Goal: Task Accomplishment & Management: Complete application form

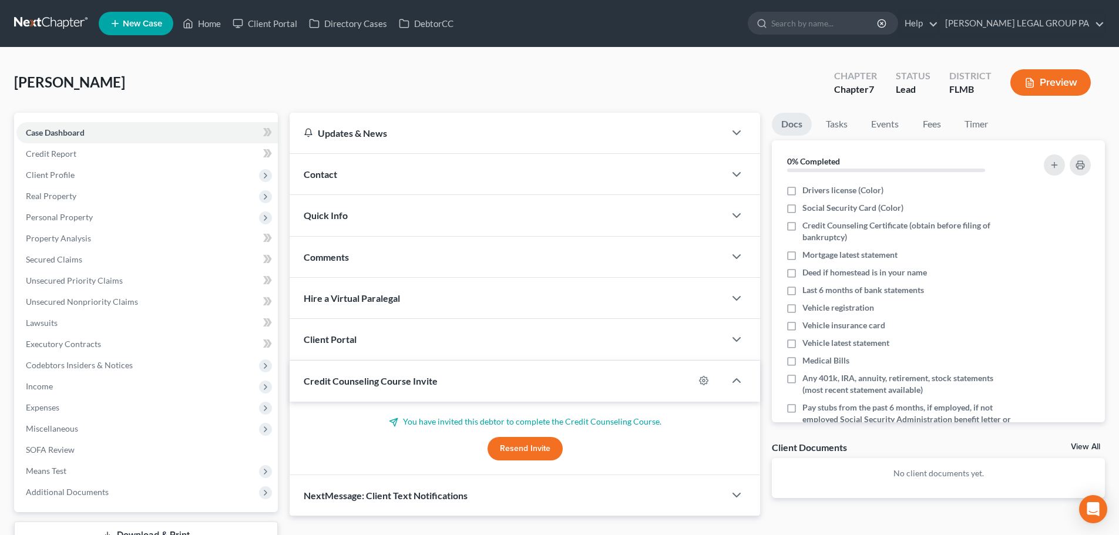
click at [157, 72] on div "Paxton, James Upgraded Chapter Chapter 7 Status Lead District FLMB Preview" at bounding box center [559, 87] width 1091 height 51
drag, startPoint x: 310, startPoint y: 66, endPoint x: 287, endPoint y: 66, distance: 23.5
click at [310, 66] on div "Paxton, James Upgraded Chapter Chapter 7 Status Lead District FLMB Preview" at bounding box center [559, 87] width 1091 height 51
click at [283, 37] on ul "New Case Home Client Portal Directory Cases DebtorCC - No Result - See all resu…" at bounding box center [602, 23] width 1006 height 31
click at [284, 29] on link "Client Portal" at bounding box center [265, 23] width 76 height 21
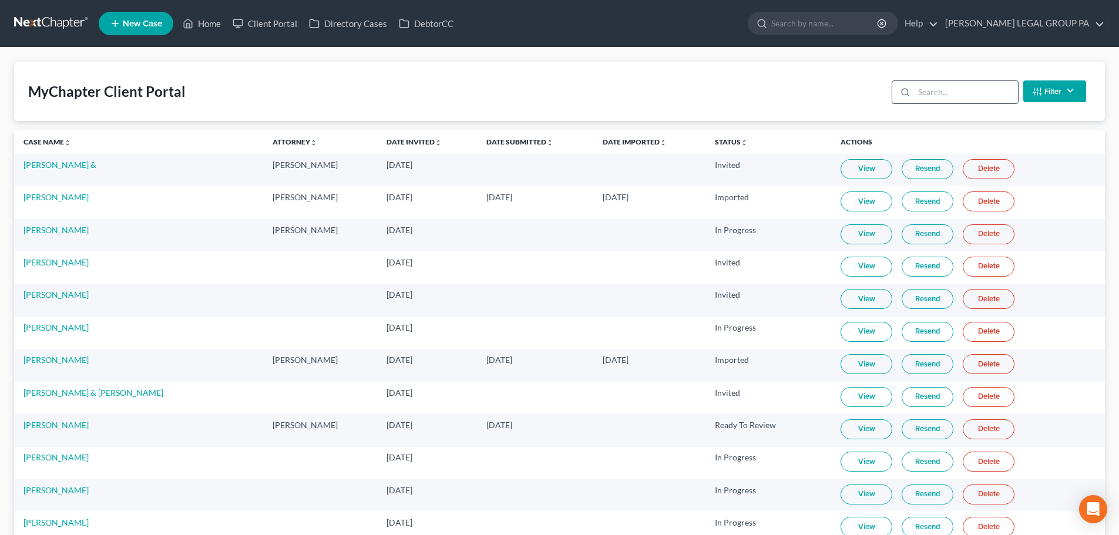
click at [917, 91] on input "search" at bounding box center [966, 92] width 104 height 22
click at [917, 90] on input "search" at bounding box center [966, 92] width 104 height 22
click at [939, 92] on input "search" at bounding box center [966, 92] width 104 height 22
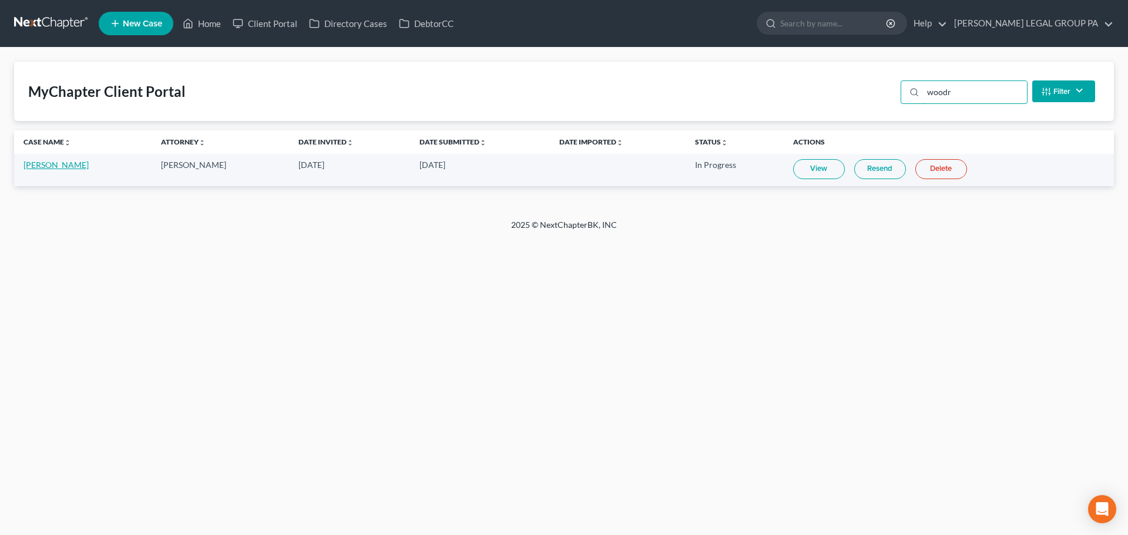
type input "woodr"
click at [68, 164] on link "Kraig Woodrow" at bounding box center [55, 165] width 65 height 10
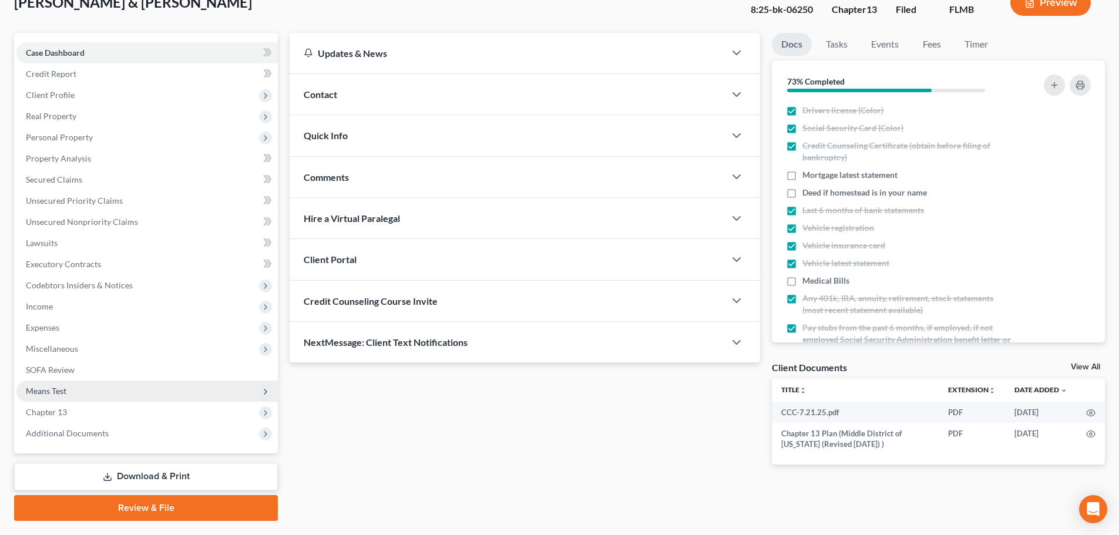
scroll to position [110, 0]
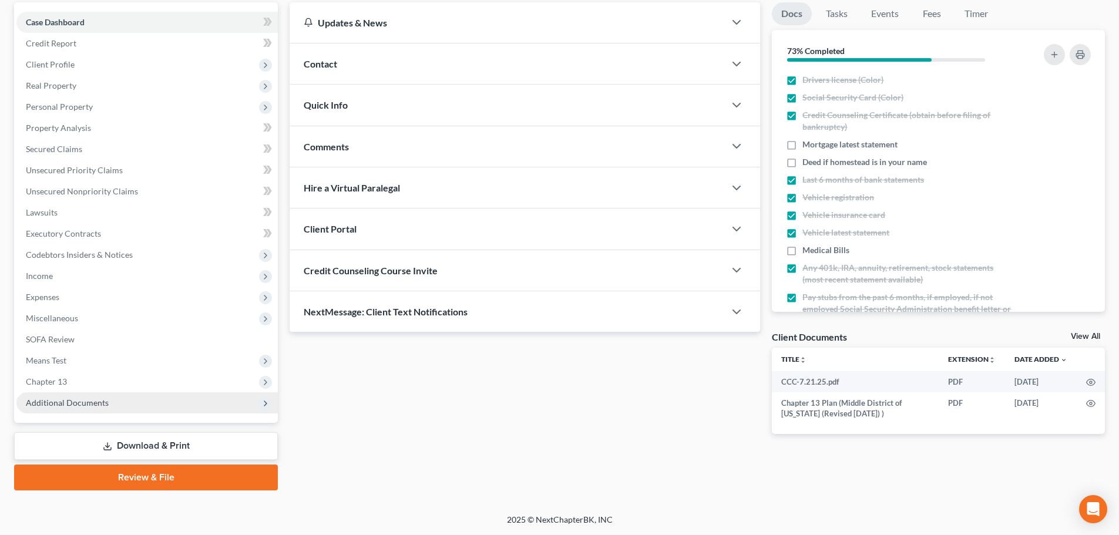
click at [56, 398] on span "Additional Documents" at bounding box center [67, 403] width 83 height 10
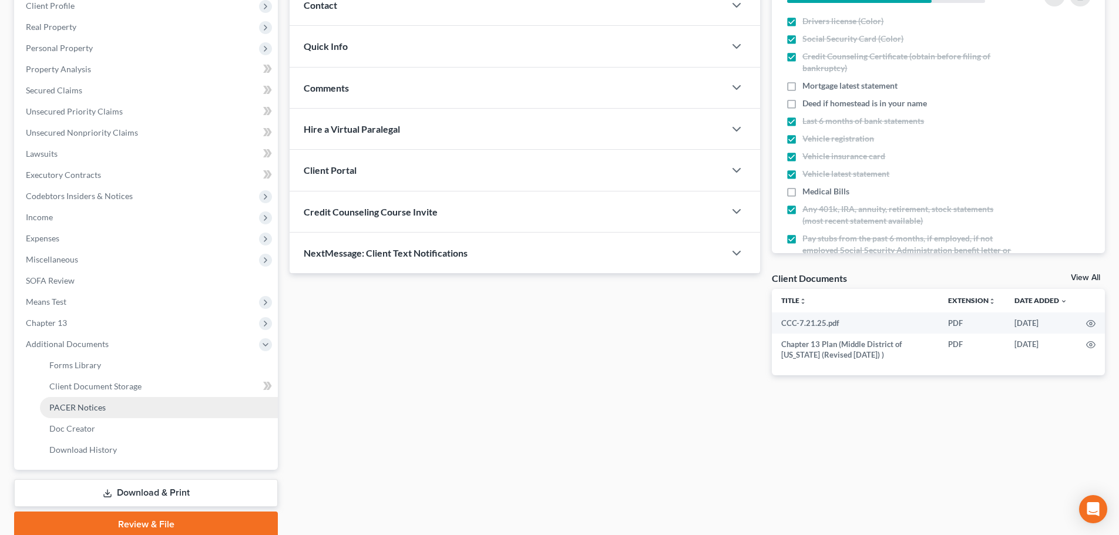
click at [65, 409] on span "PACER Notices" at bounding box center [77, 407] width 56 height 10
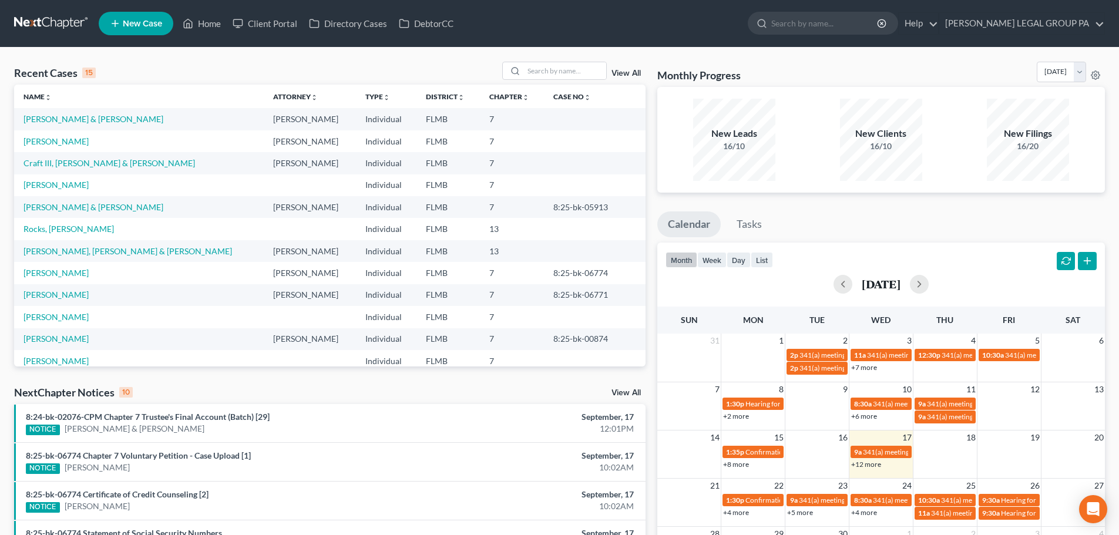
click at [158, 22] on span "New Case" at bounding box center [142, 23] width 39 height 9
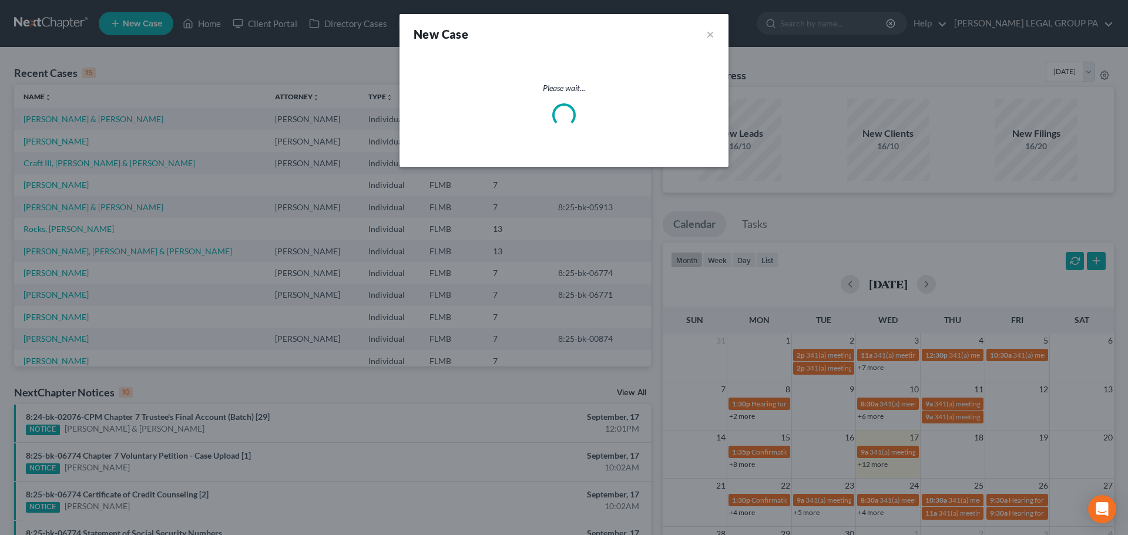
select select "15"
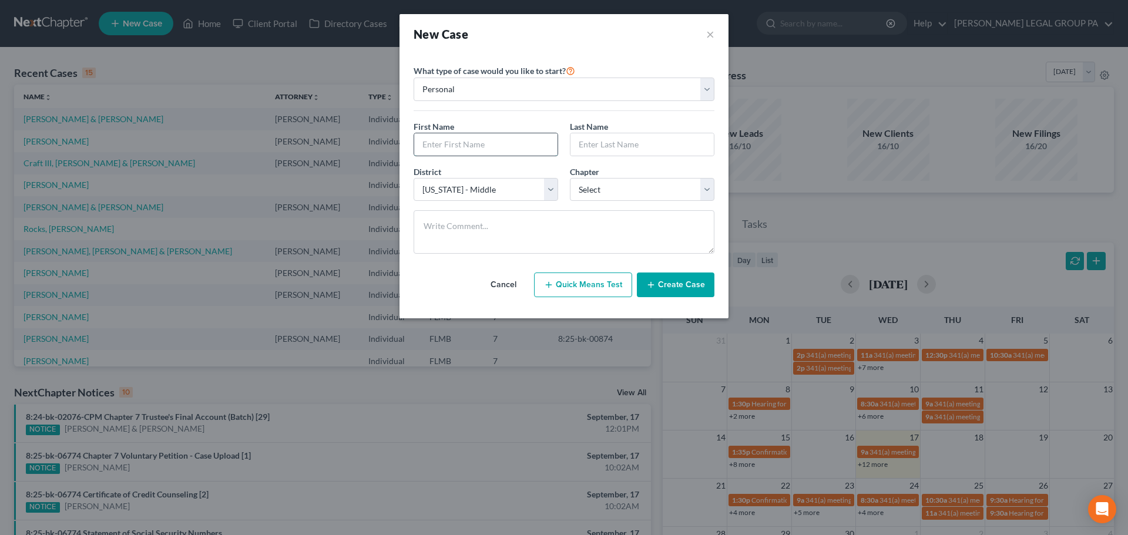
click at [478, 148] on input "text" at bounding box center [485, 144] width 143 height 22
type input "J"
type input "L"
type input "[PERSON_NAME]"
click at [587, 143] on input "text" at bounding box center [641, 144] width 143 height 22
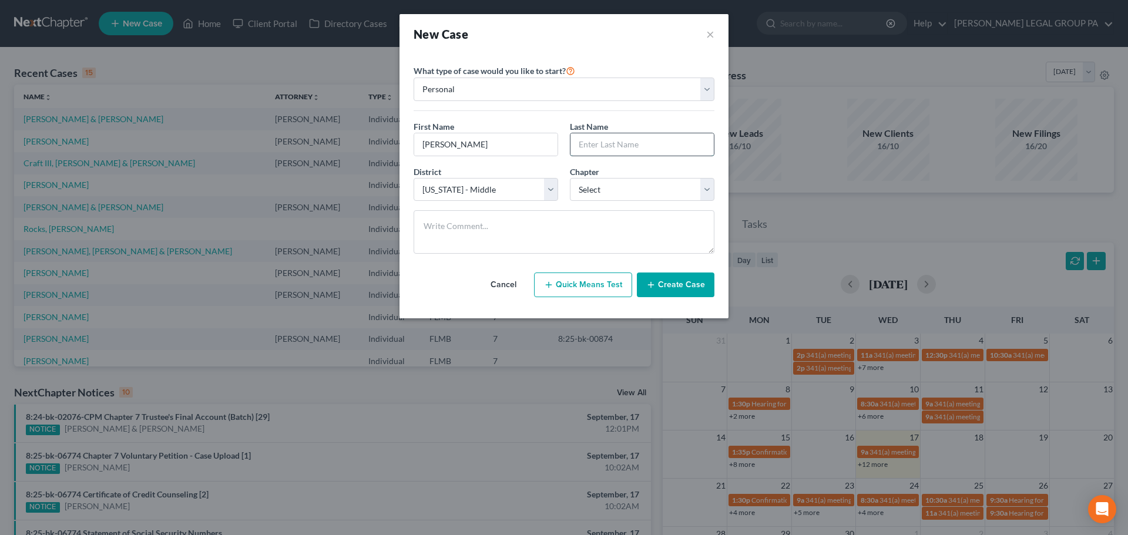
click at [606, 145] on input "text" at bounding box center [641, 144] width 143 height 22
type input "Burriage"
click at [608, 181] on select "Select 7 11 12 13" at bounding box center [642, 189] width 145 height 23
select select "0"
click at [570, 178] on select "Select 7 11 12 13" at bounding box center [642, 189] width 145 height 23
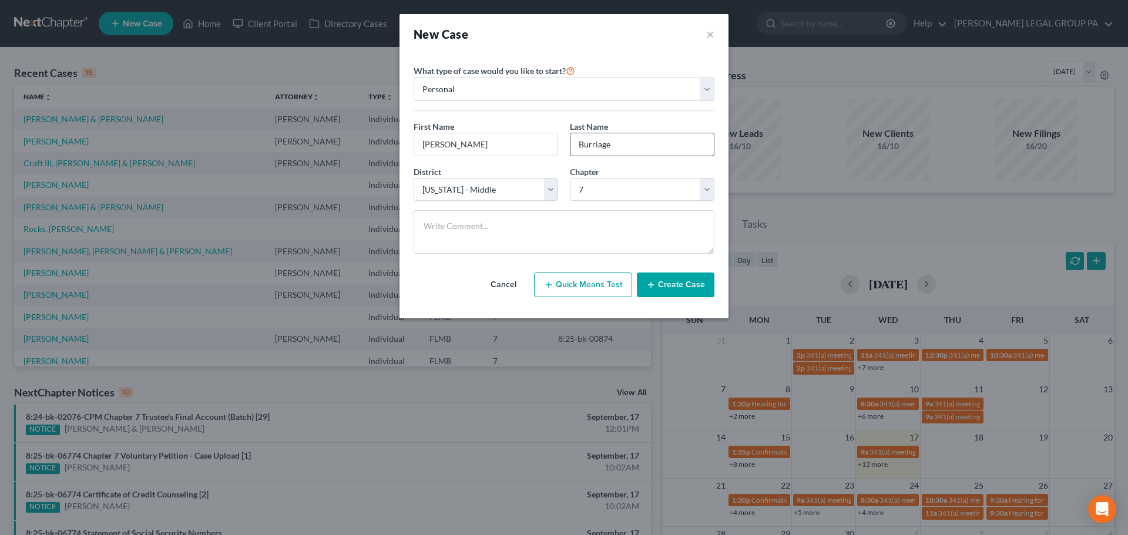
click at [596, 146] on input "Burriage" at bounding box center [641, 144] width 143 height 22
type input "[PERSON_NAME]"
click at [670, 288] on button "Create Case" at bounding box center [676, 285] width 78 height 25
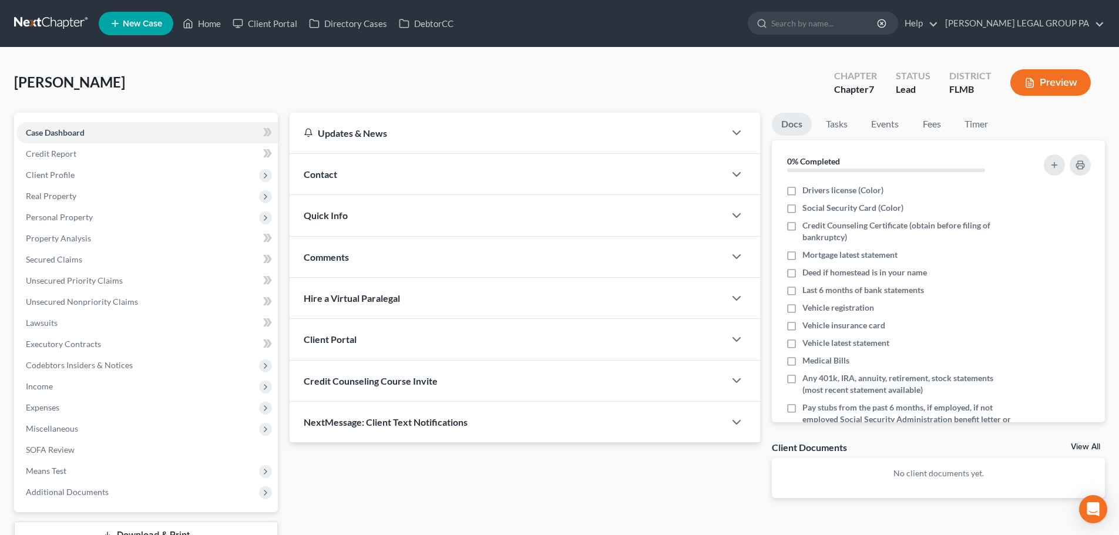
click at [424, 387] on div "Credit Counseling Course Invite" at bounding box center [507, 381] width 435 height 41
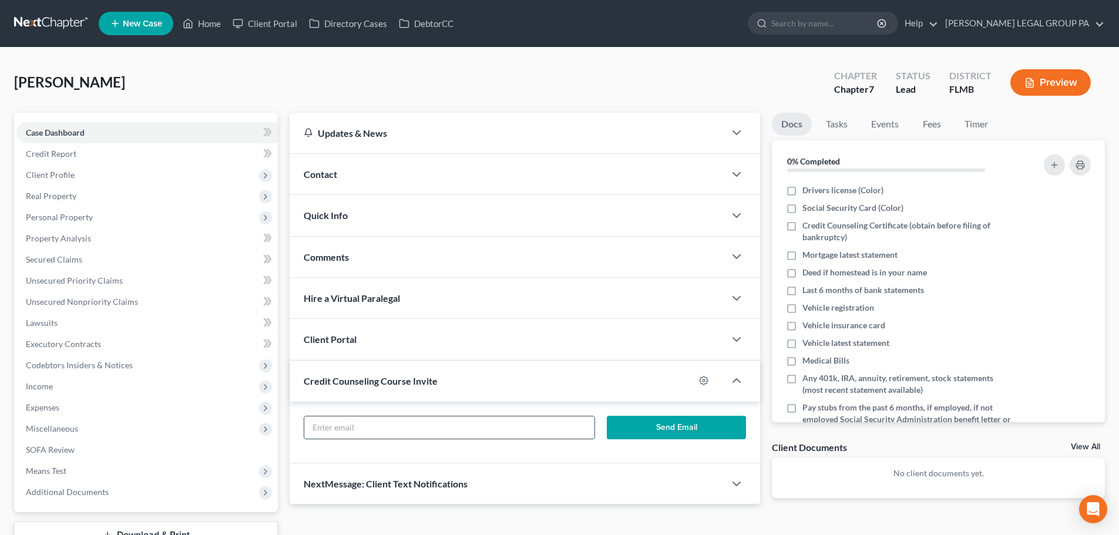
click at [400, 431] on input "text" at bounding box center [449, 427] width 290 height 22
click at [413, 417] on input "text" at bounding box center [449, 427] width 290 height 22
paste input "[EMAIL_ADDRESS][DOMAIN_NAME]"
type input "[EMAIL_ADDRESS][DOMAIN_NAME]"
click at [619, 430] on button "Send Email" at bounding box center [677, 427] width 140 height 23
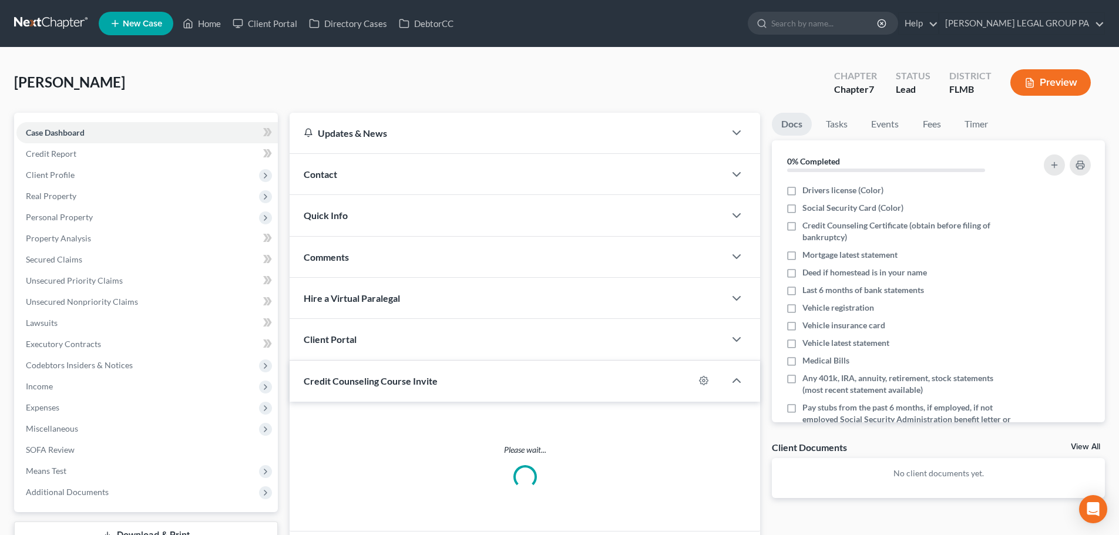
click at [639, 431] on div "Please wait..." at bounding box center [525, 467] width 471 height 130
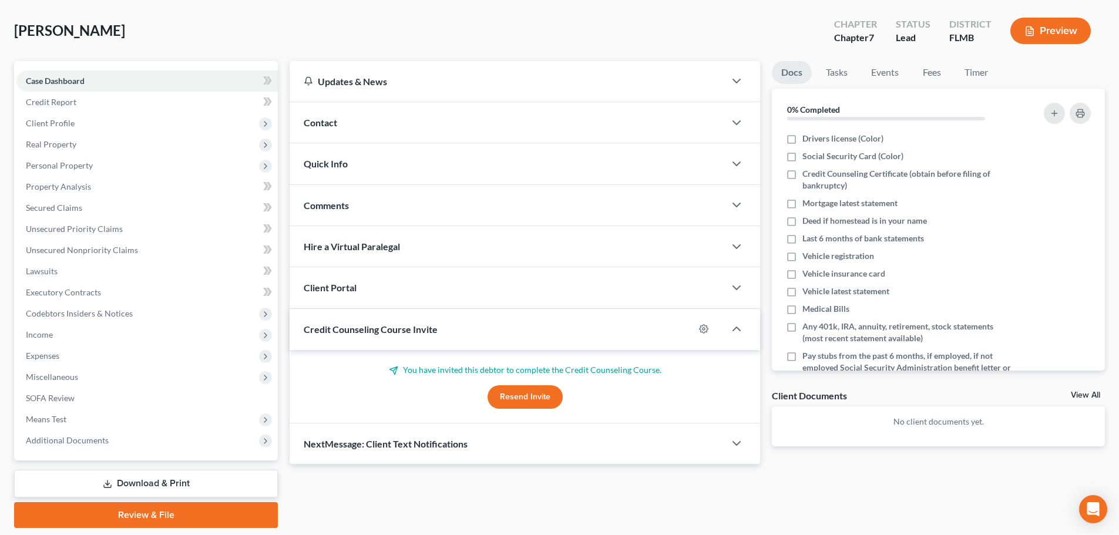
scroll to position [89, 0]
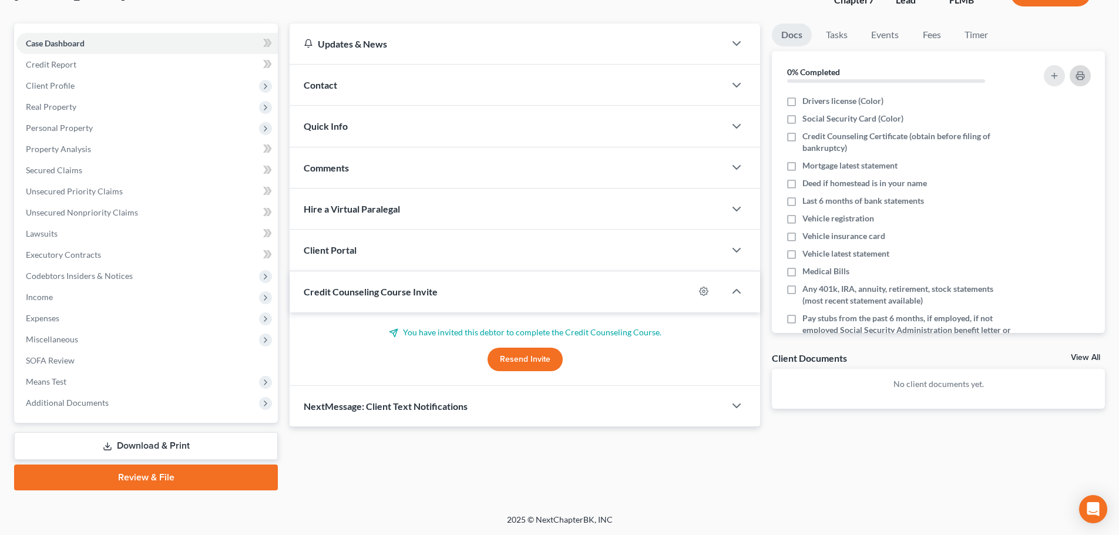
click at [1084, 72] on icon "button" at bounding box center [1080, 75] width 9 height 9
